Goal: Task Accomplishment & Management: Manage account settings

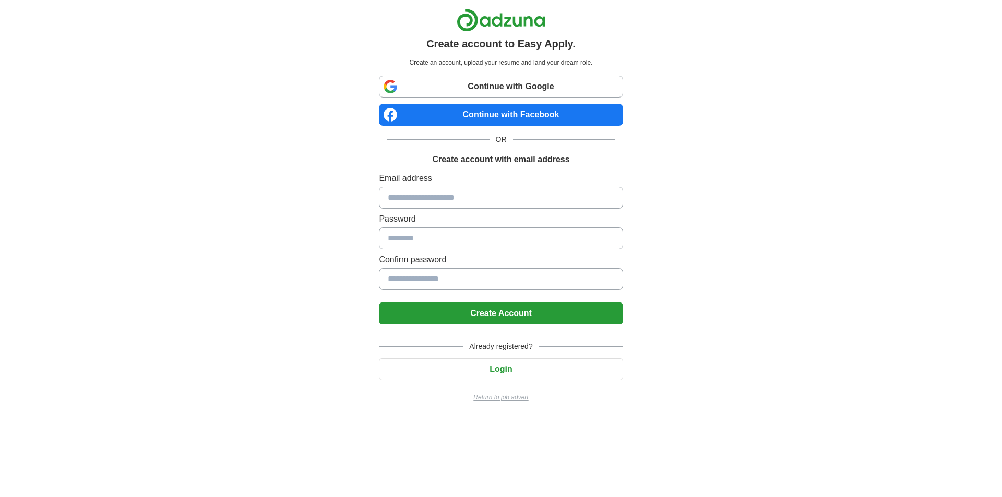
click at [494, 372] on button "Login" at bounding box center [501, 370] width 244 height 22
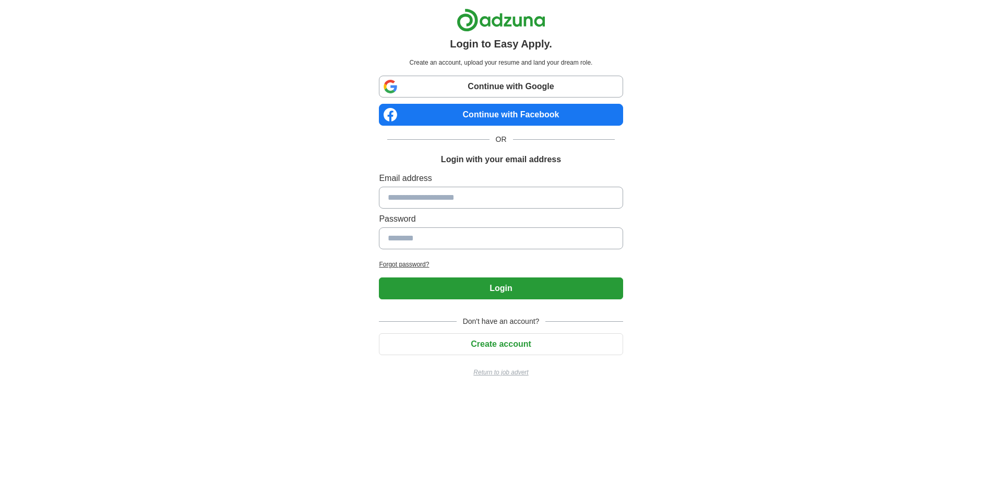
click at [501, 193] on input at bounding box center [501, 198] width 244 height 22
type input "**********"
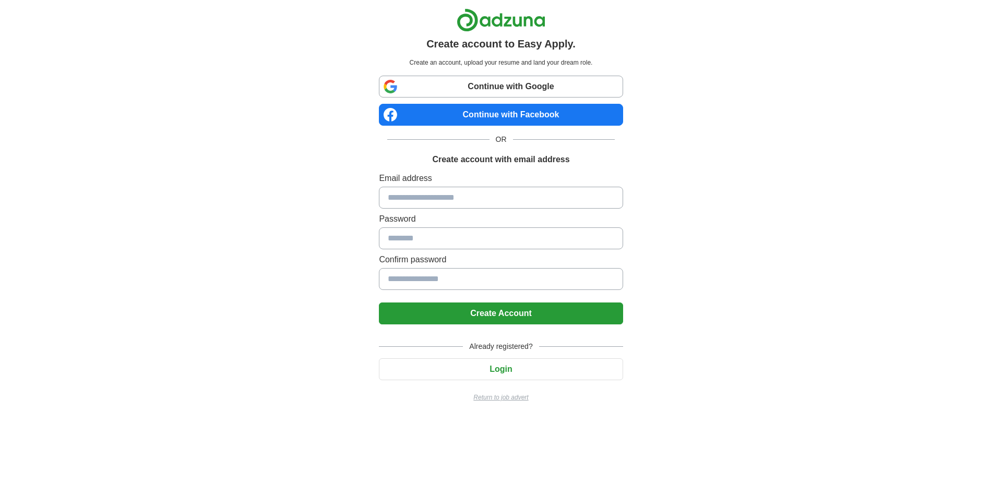
click at [502, 114] on link "Continue with Facebook" at bounding box center [501, 115] width 244 height 22
